Goal: Navigation & Orientation: Find specific page/section

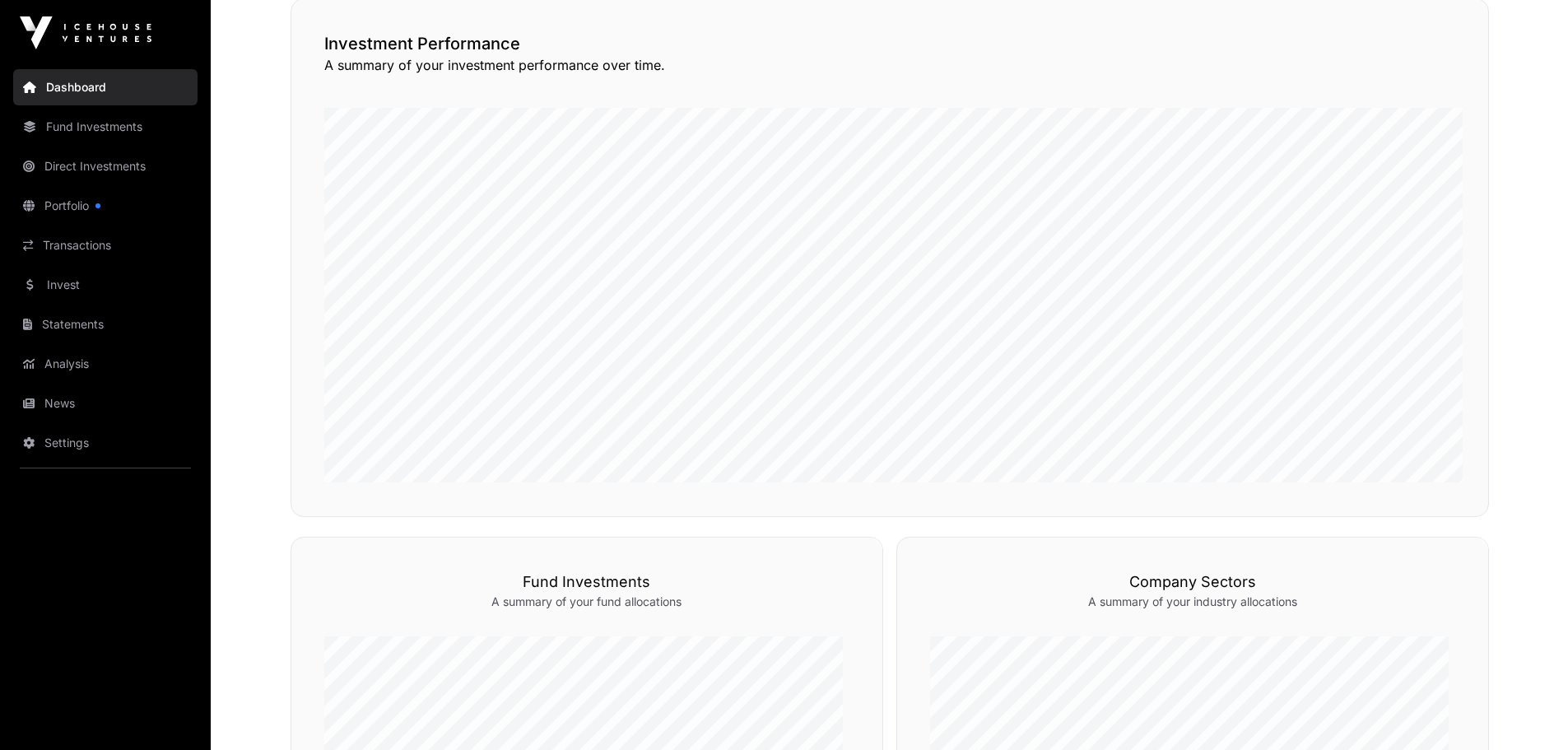
scroll to position [494, 0]
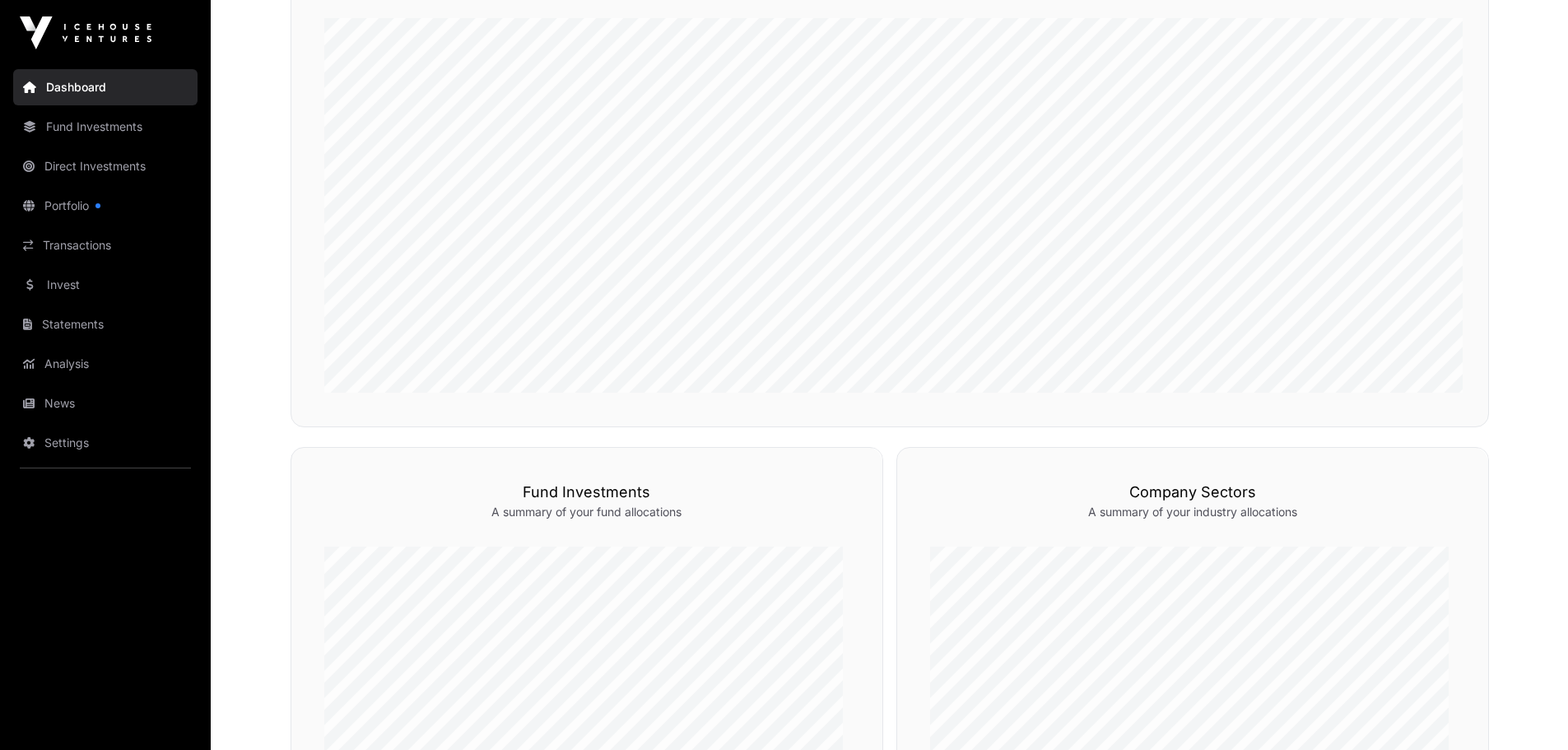
click at [129, 224] on link "Portfolio" at bounding box center [105, 205] width 184 height 36
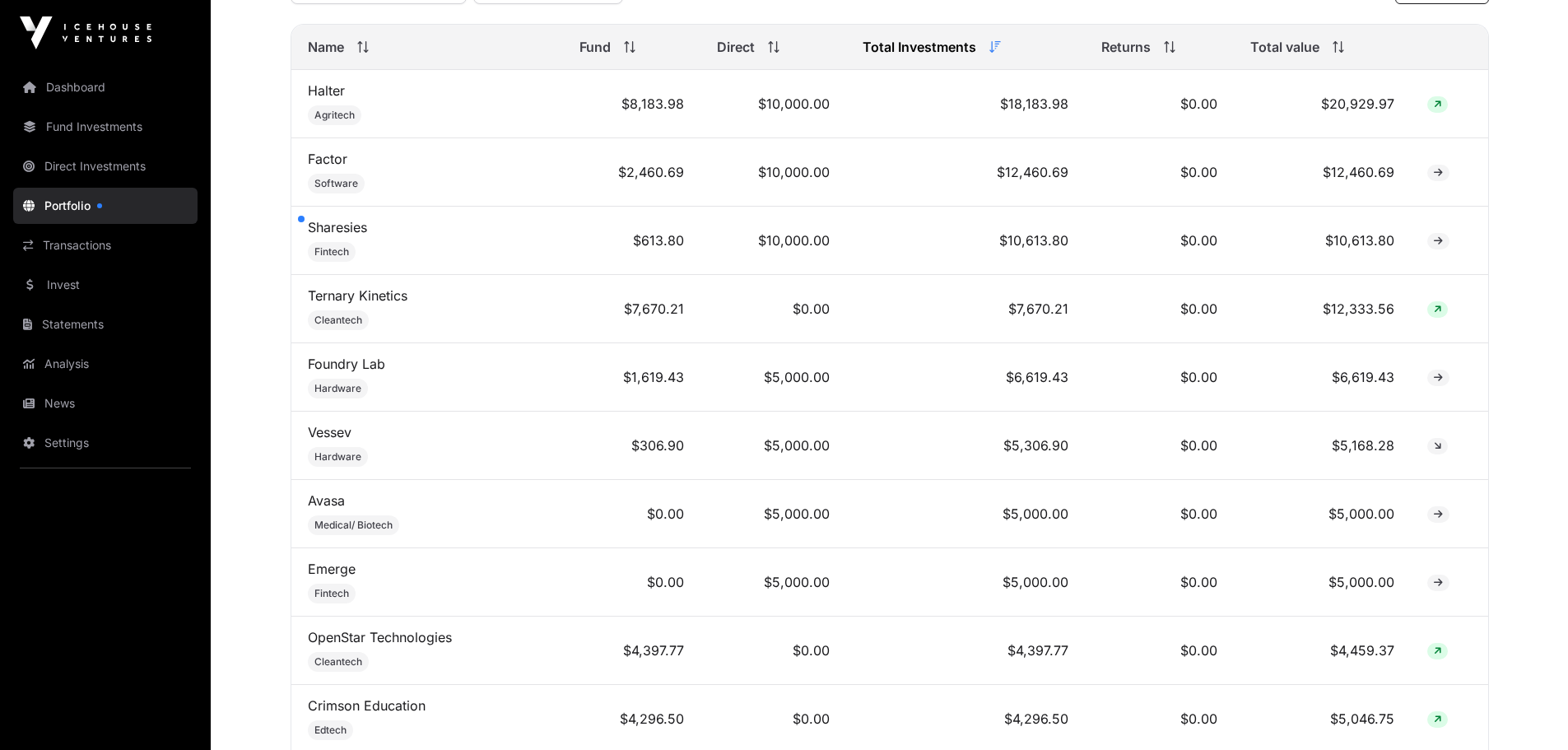
scroll to position [494, 0]
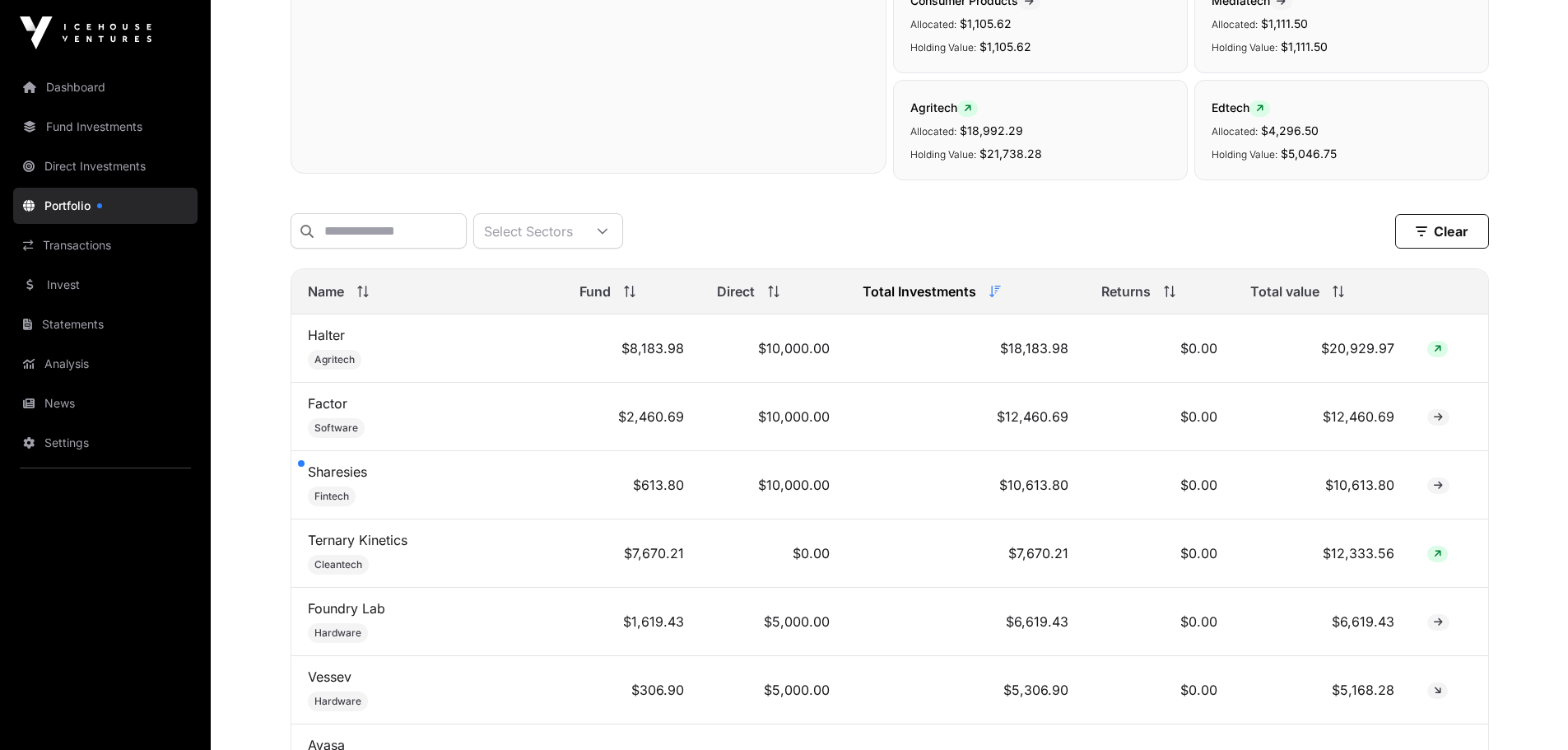
click at [68, 303] on link "Invest" at bounding box center [105, 284] width 184 height 36
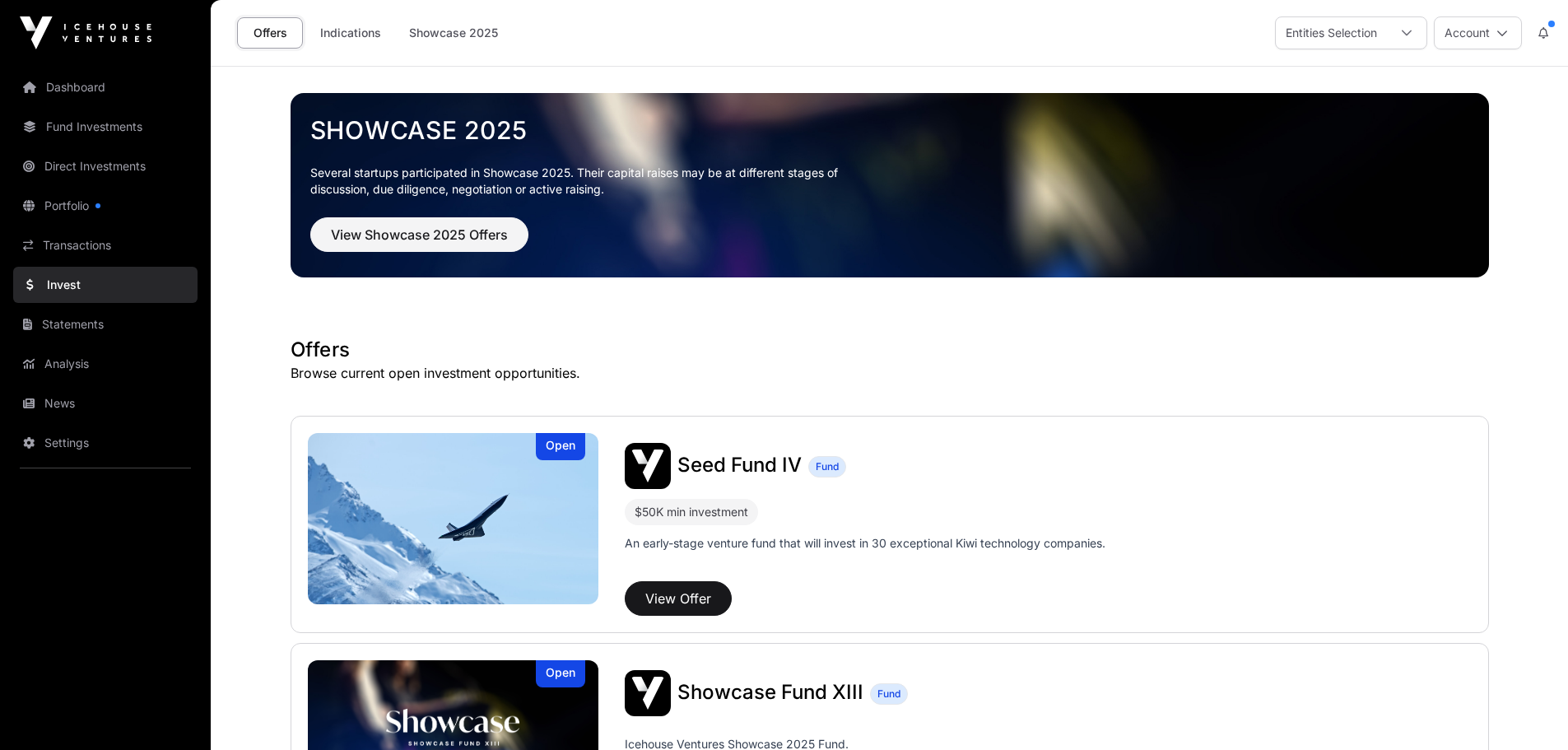
click at [391, 26] on link "Indications" at bounding box center [350, 33] width 83 height 31
click at [391, 33] on link "Indications" at bounding box center [350, 33] width 83 height 31
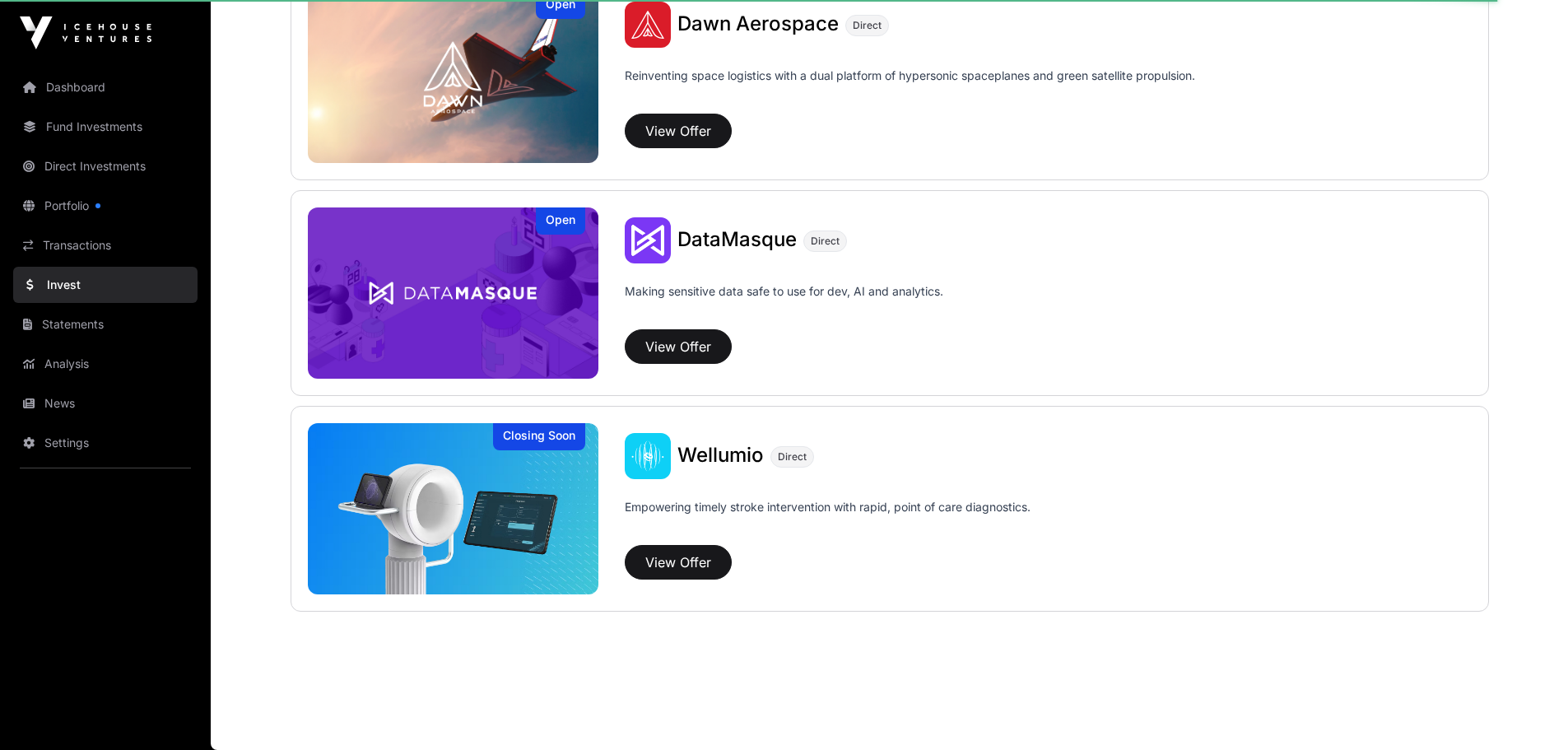
scroll to position [2366, 0]
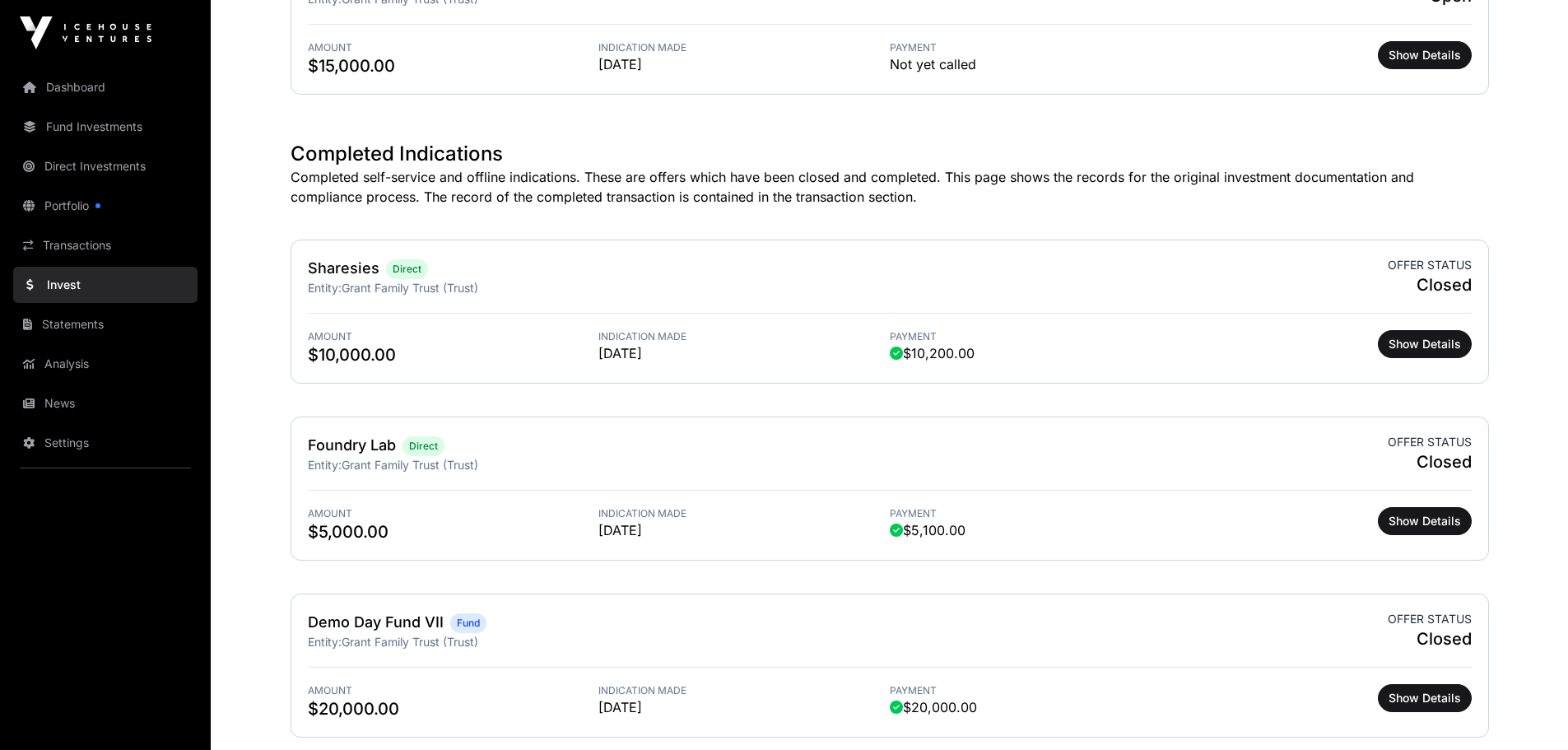
scroll to position [247, 0]
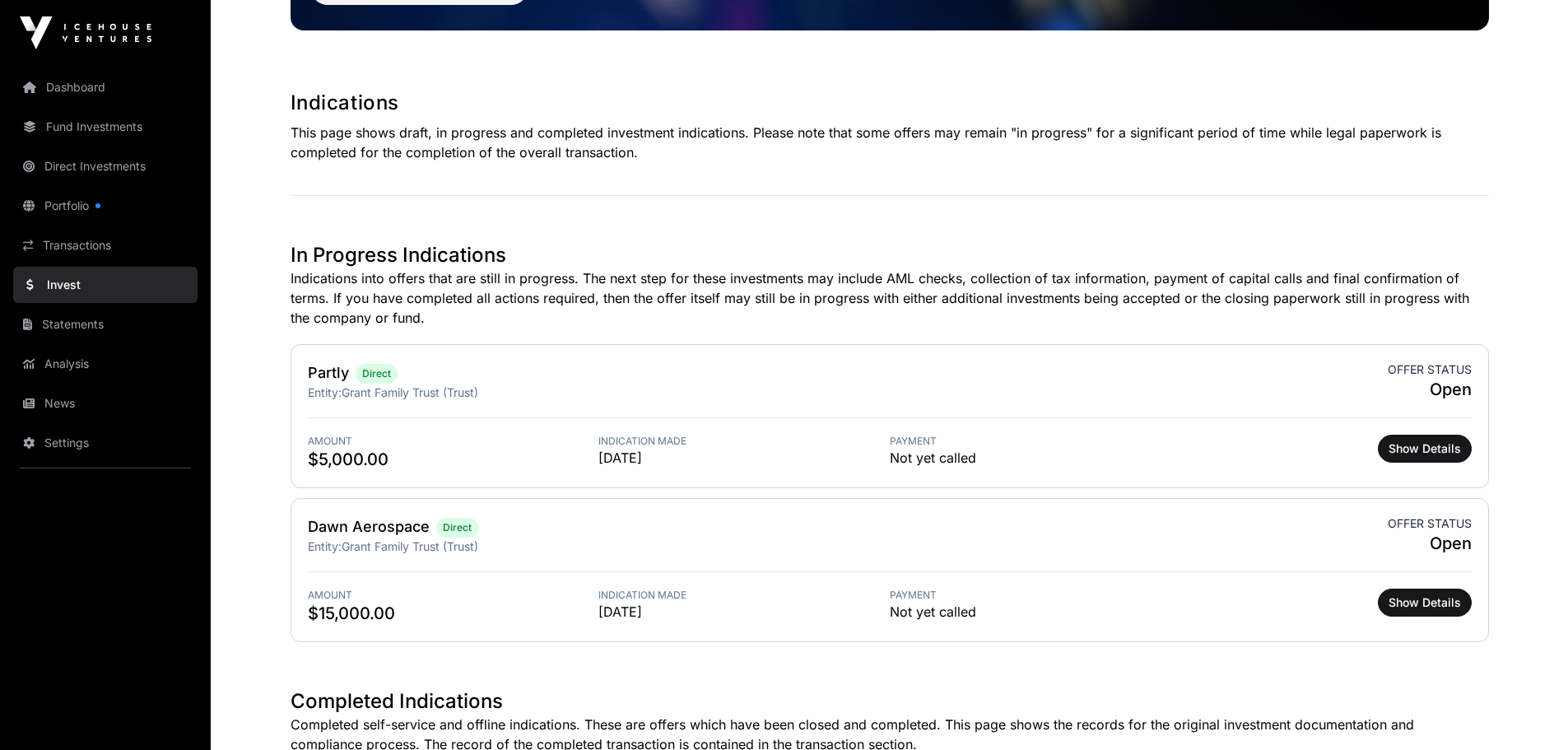
click at [135, 100] on link "Dashboard" at bounding box center [105, 87] width 184 height 36
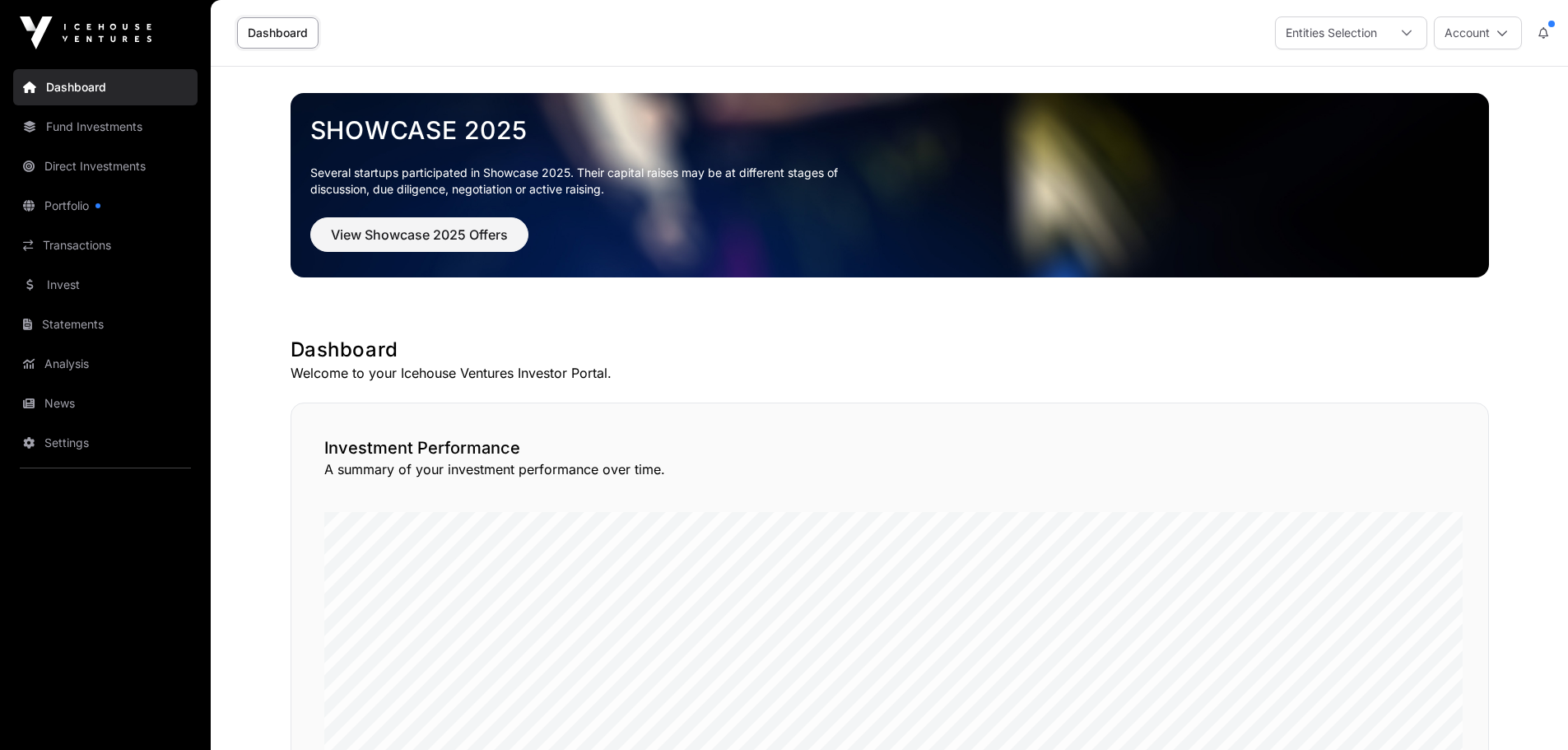
click at [92, 224] on link "Portfolio" at bounding box center [105, 205] width 184 height 36
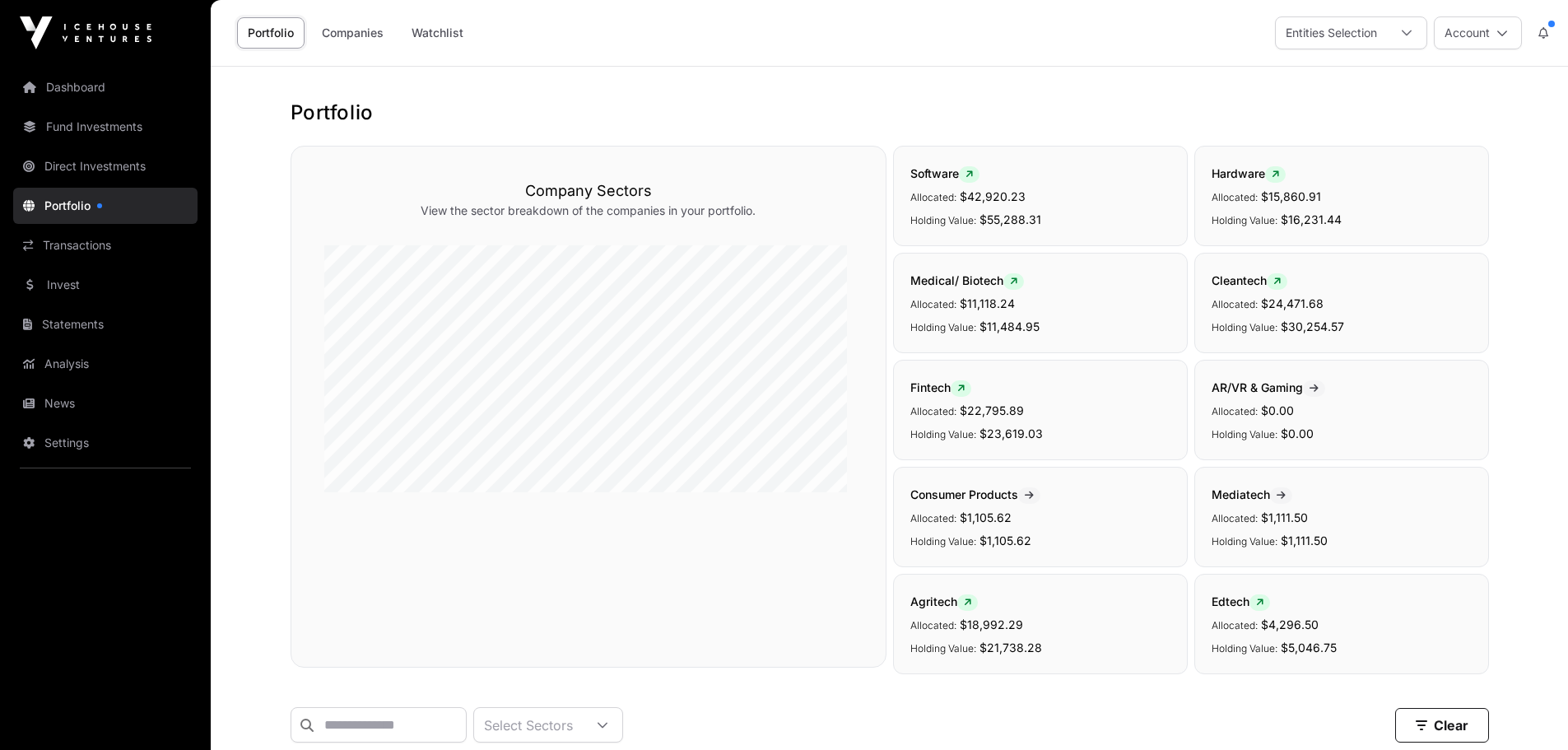
click at [131, 184] on link "Direct Investments" at bounding box center [105, 166] width 184 height 36
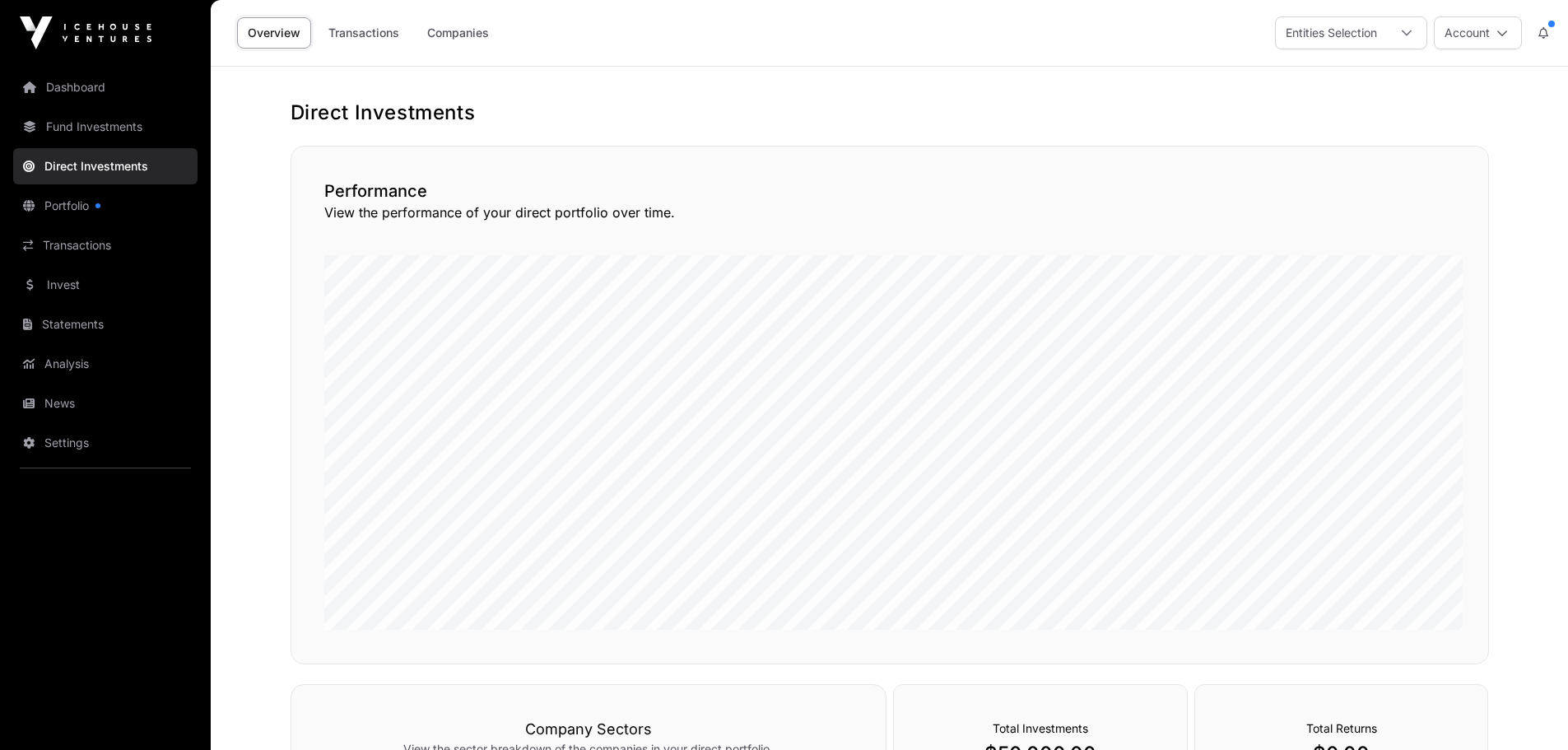
click at [500, 37] on link "Companies" at bounding box center [458, 33] width 83 height 31
